Goal: Task Accomplishment & Management: Use online tool/utility

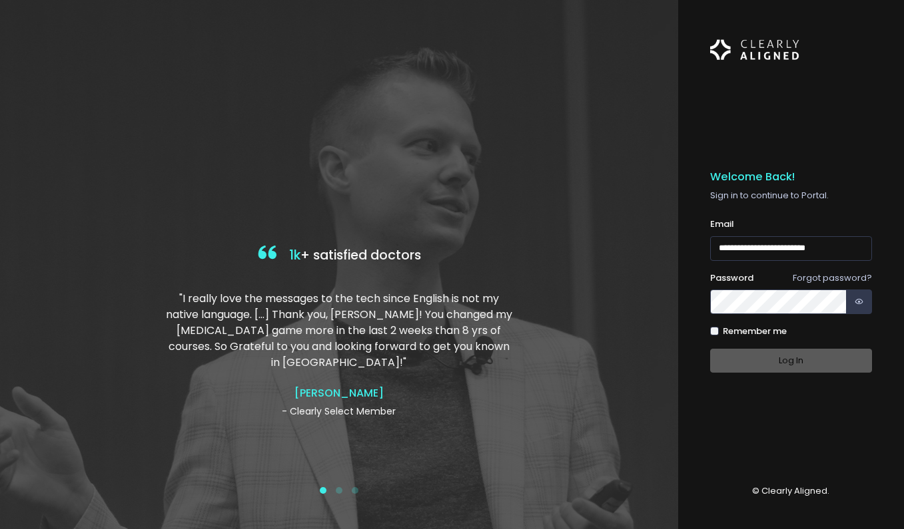
type input "**********"
click at [856, 296] on icon "button" at bounding box center [858, 302] width 9 height 13
click at [768, 349] on button "Log In" at bounding box center [791, 361] width 162 height 25
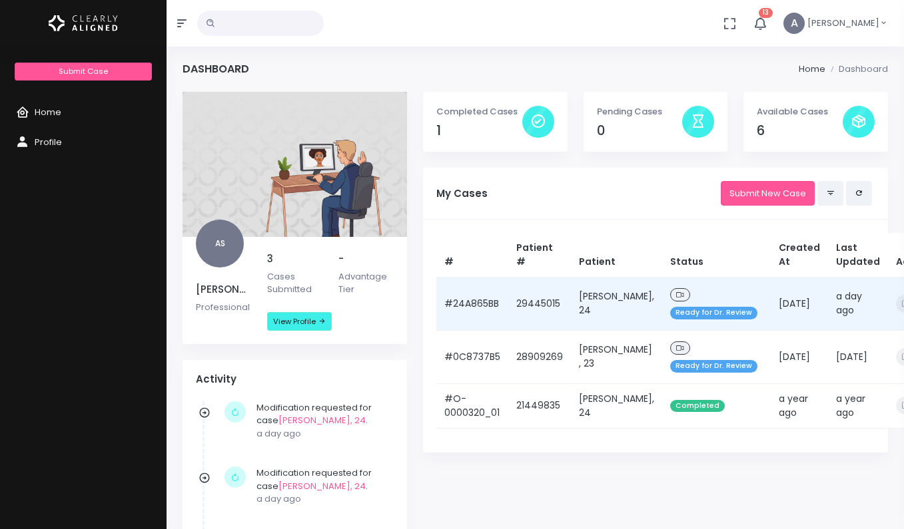
click at [607, 302] on td "[PERSON_NAME], 24" at bounding box center [616, 303] width 91 height 53
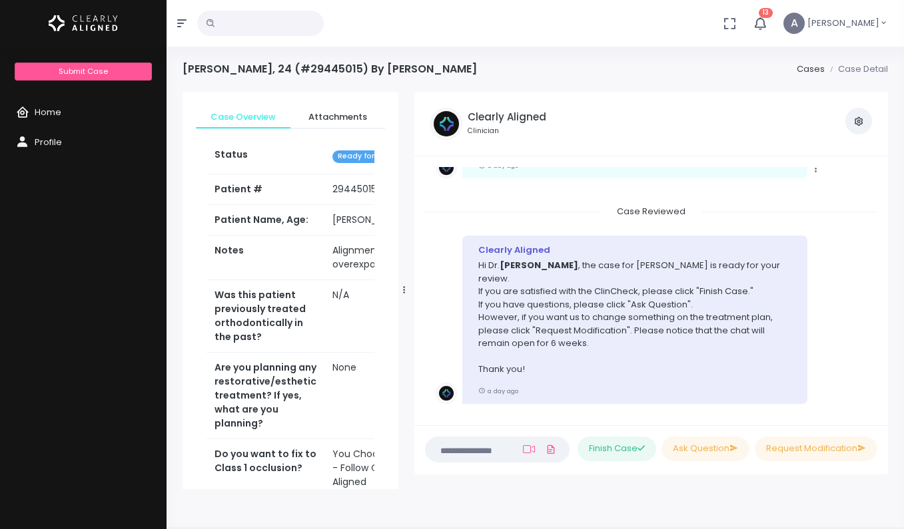
scroll to position [1353, 0]
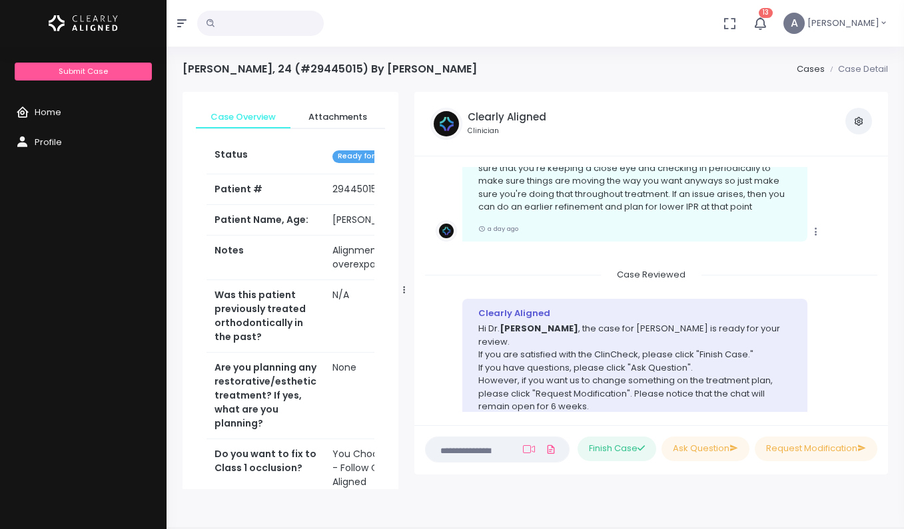
drag, startPoint x: 416, startPoint y: 296, endPoint x: 300, endPoint y: 293, distance: 116.6
click at [300, 293] on div "Case Overview Attachments Status Ready for Dr. Review Patient # [MEDICAL_RECORD…" at bounding box center [290, 291] width 232 height 398
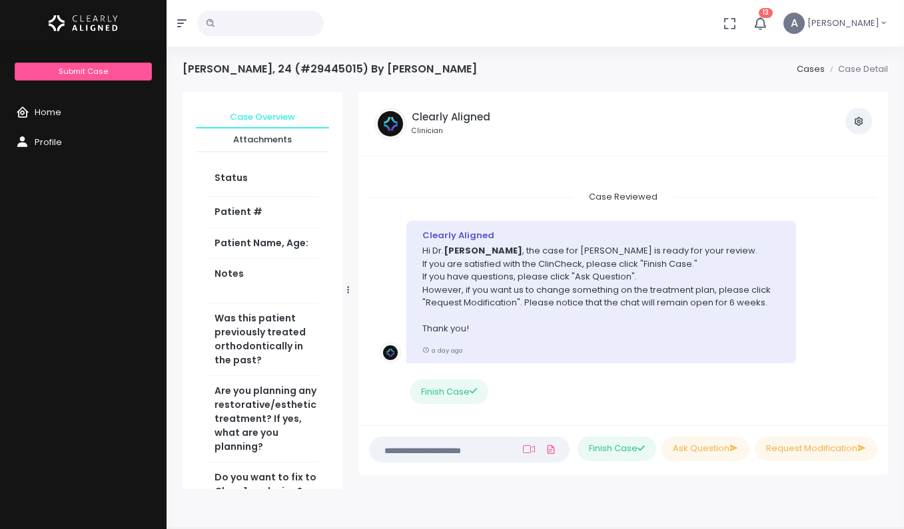
scroll to position [0, 0]
click at [25, 115] on icon "scrollable content" at bounding box center [25, 113] width 19 height 17
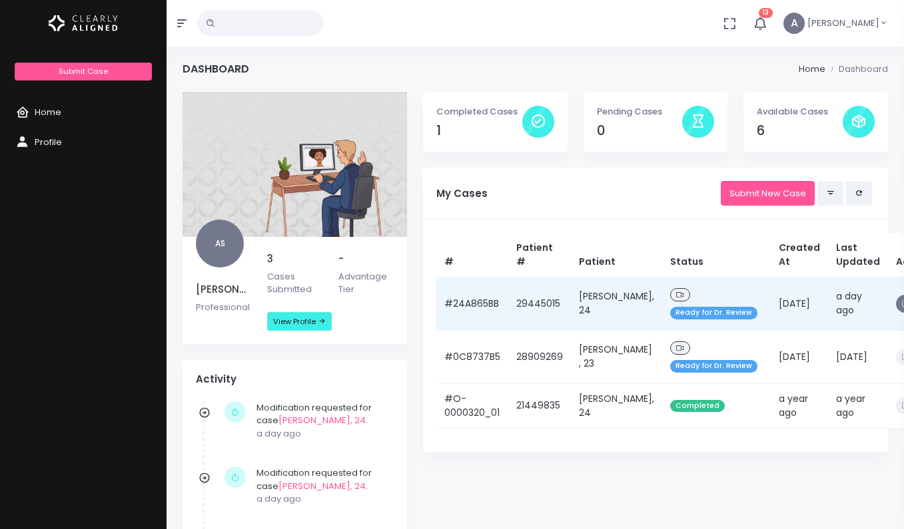
click at [902, 304] on icon "button" at bounding box center [905, 303] width 7 height 7
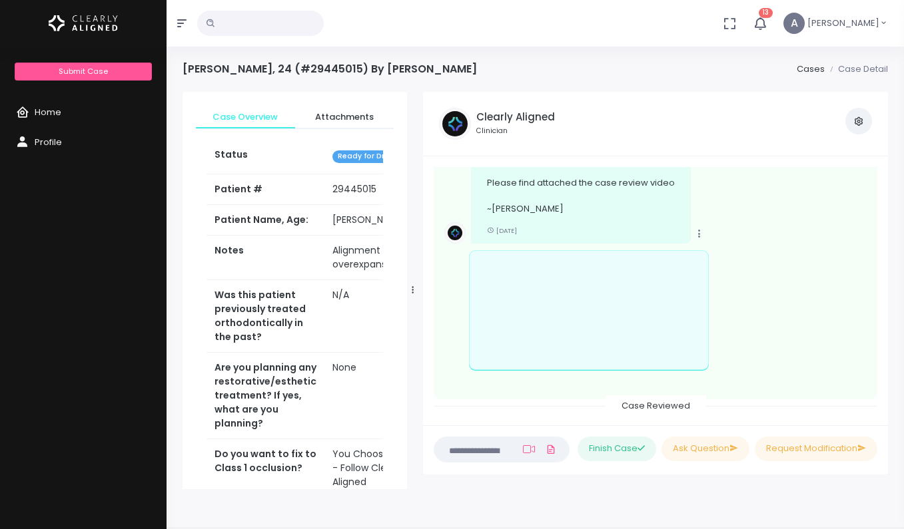
scroll to position [257, 0]
